Goal: Information Seeking & Learning: Learn about a topic

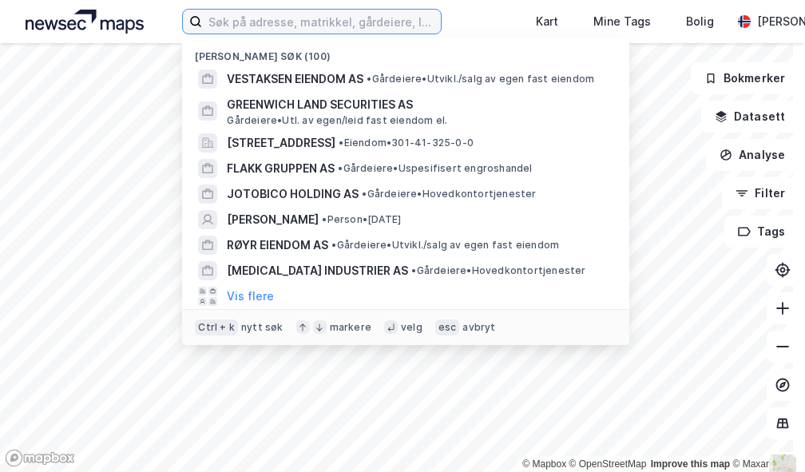
click at [319, 26] on input at bounding box center [321, 22] width 239 height 24
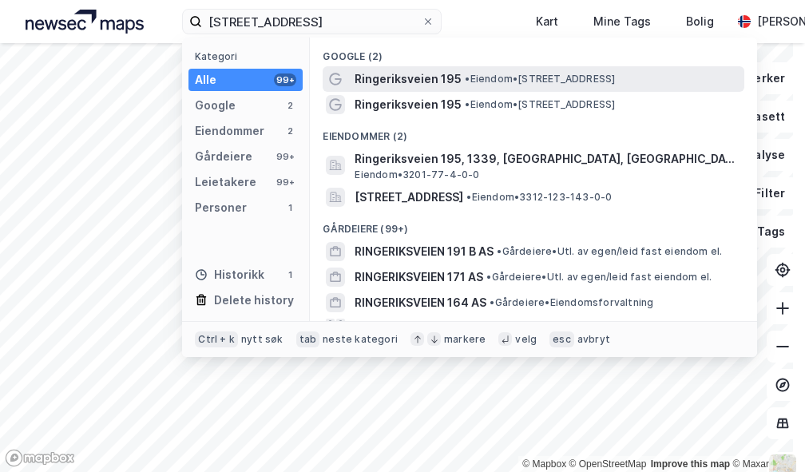
click at [423, 71] on span "Ringeriksveien 195" at bounding box center [408, 78] width 107 height 19
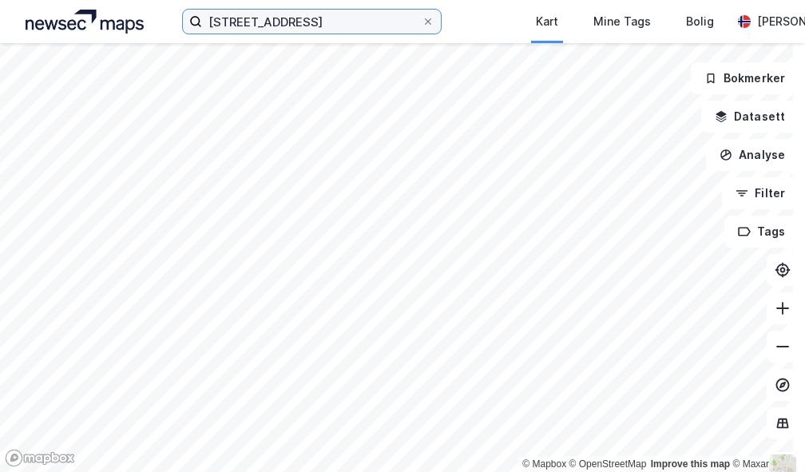
click at [339, 27] on input "[STREET_ADDRESS]" at bounding box center [312, 22] width 220 height 24
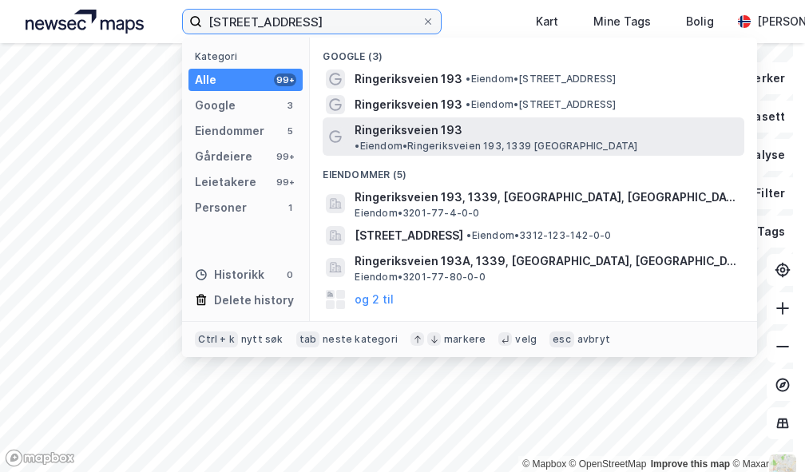
type input "[STREET_ADDRESS]"
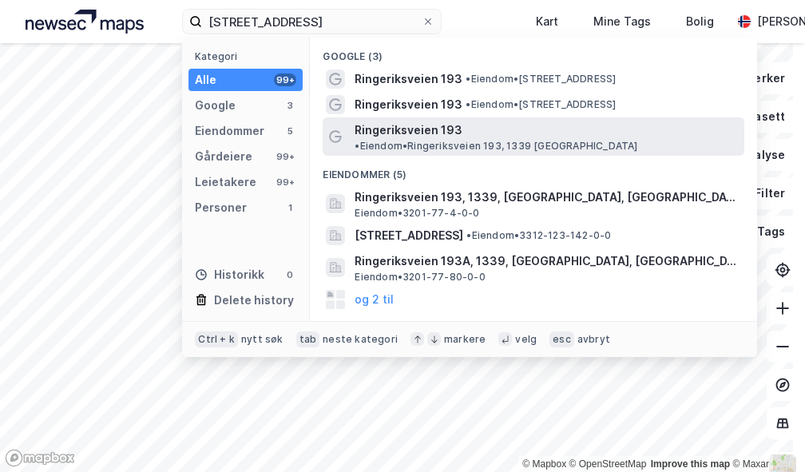
click at [489, 122] on div "Ringeriksveien 193 • Eiendom • [STREET_ADDRESS]" at bounding box center [548, 137] width 386 height 32
